Goal: Book appointment/travel/reservation

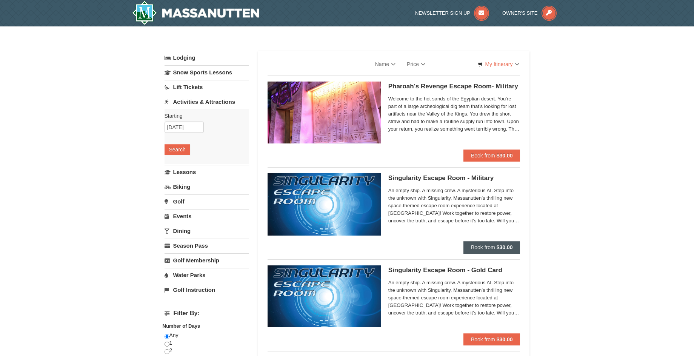
select select "9"
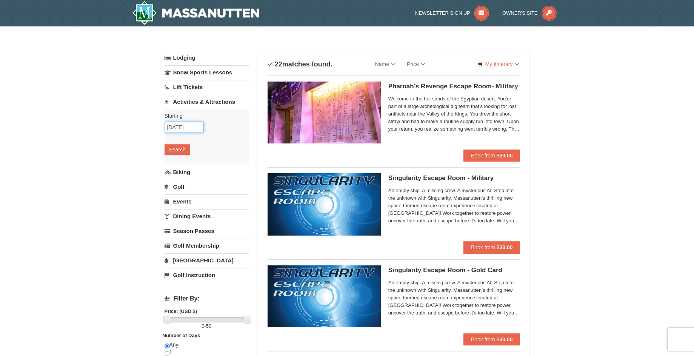
click at [178, 127] on input "[DATE]" at bounding box center [184, 127] width 39 height 11
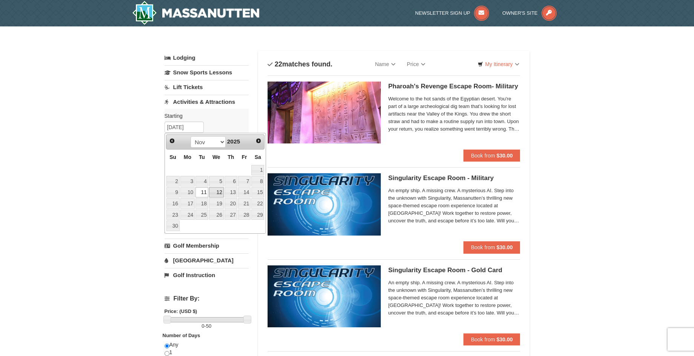
click at [216, 192] on link "12" at bounding box center [216, 192] width 15 height 11
type input "[DATE]"
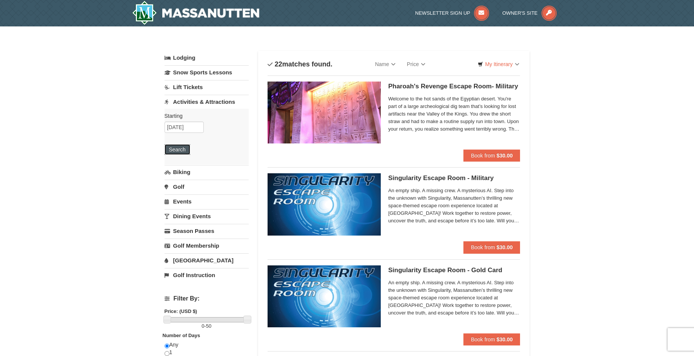
click at [179, 151] on button "Search" at bounding box center [178, 149] width 26 height 11
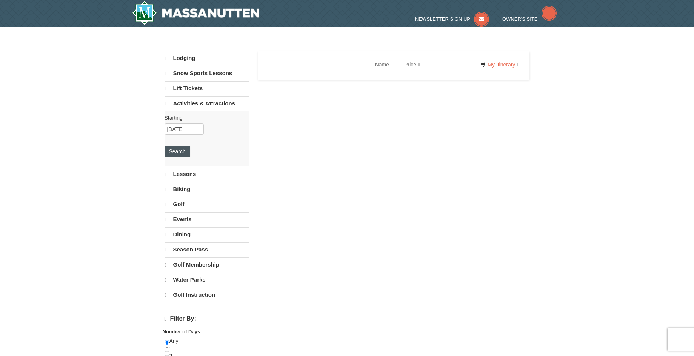
select select "9"
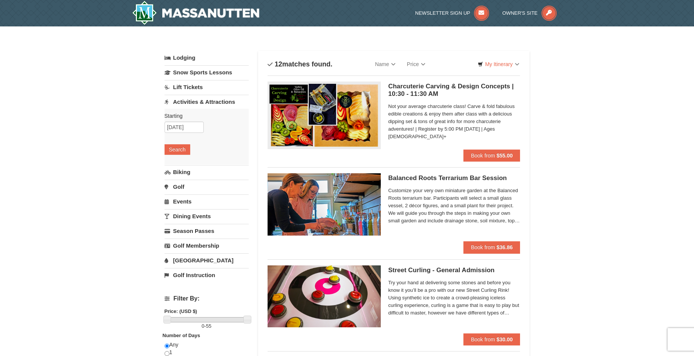
click at [191, 100] on link "Activities & Attractions" at bounding box center [207, 102] width 84 height 14
